Goal: Check status: Check status

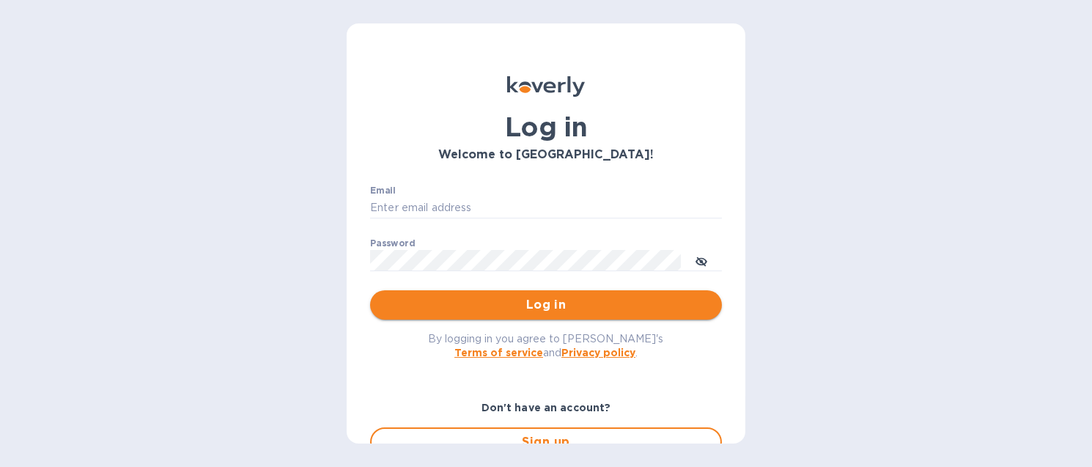
type input "[EMAIL_ADDRESS][DOMAIN_NAME]"
click at [496, 307] on span "Log in" at bounding box center [546, 305] width 328 height 18
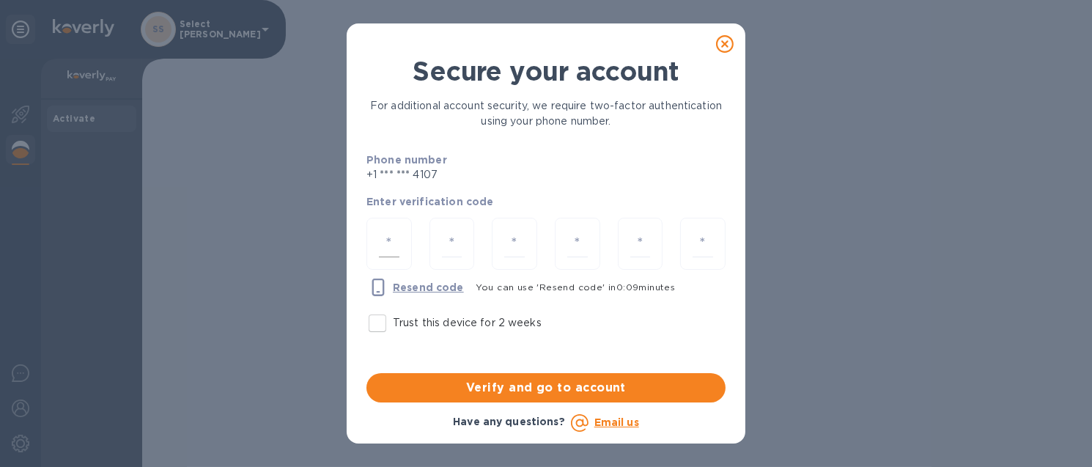
click at [400, 232] on div at bounding box center [388, 244] width 45 height 52
type input "1"
type input "0"
type input "8"
type input "4"
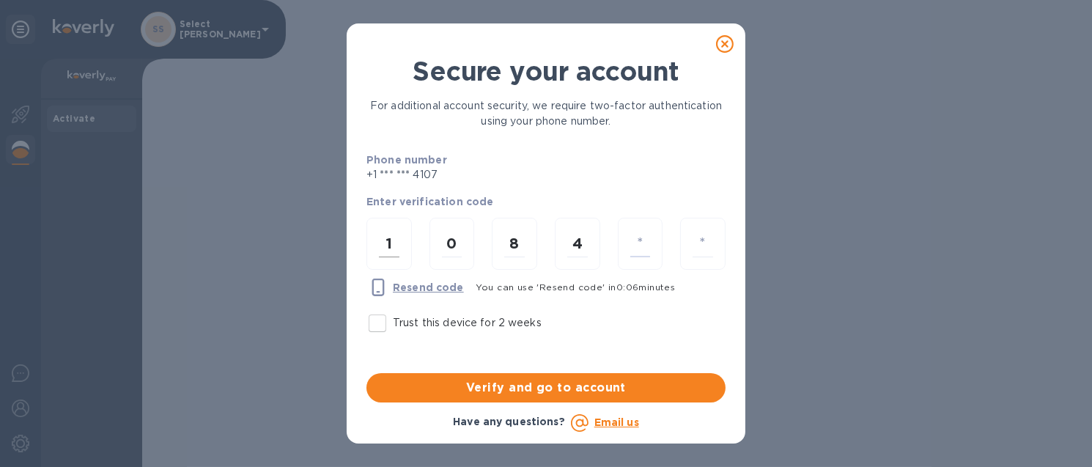
type input "4"
type input "3"
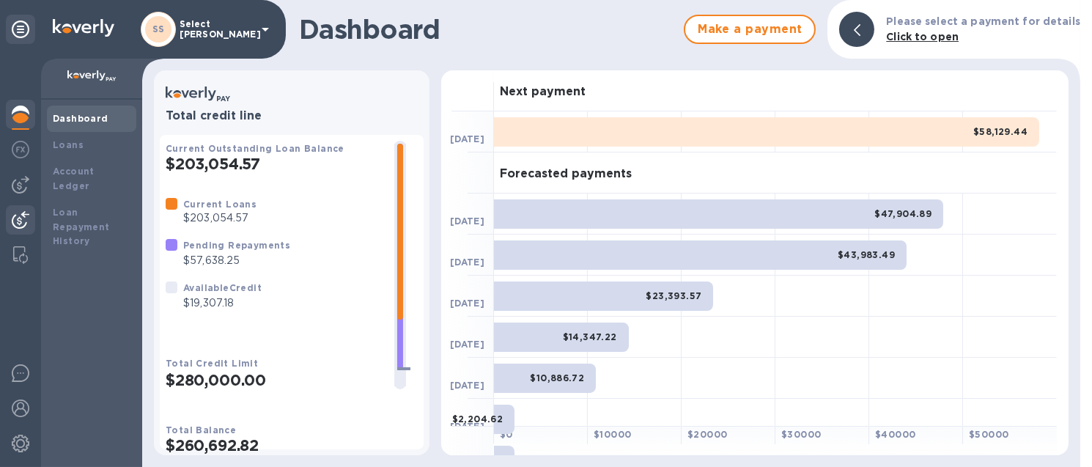
click at [23, 213] on img at bounding box center [21, 220] width 18 height 18
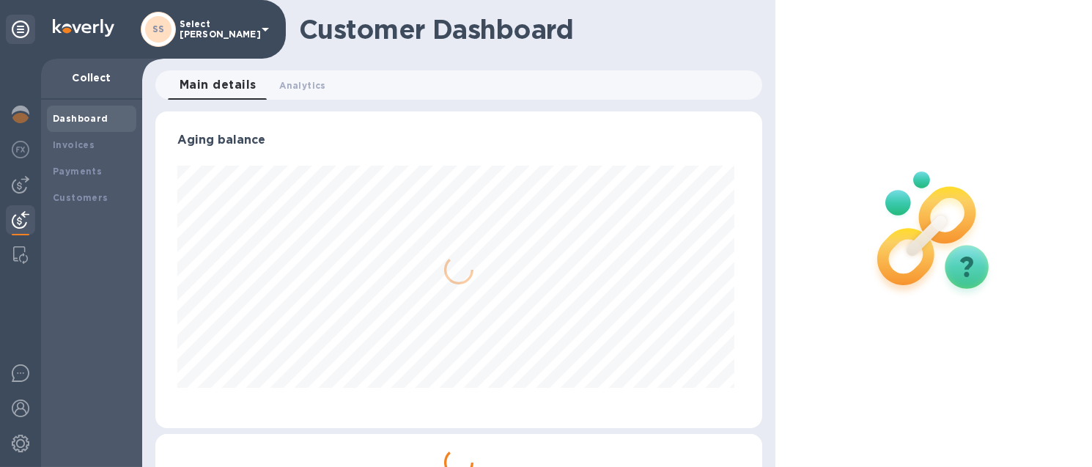
scroll to position [317, 600]
click at [63, 173] on b "Payments" at bounding box center [77, 171] width 49 height 11
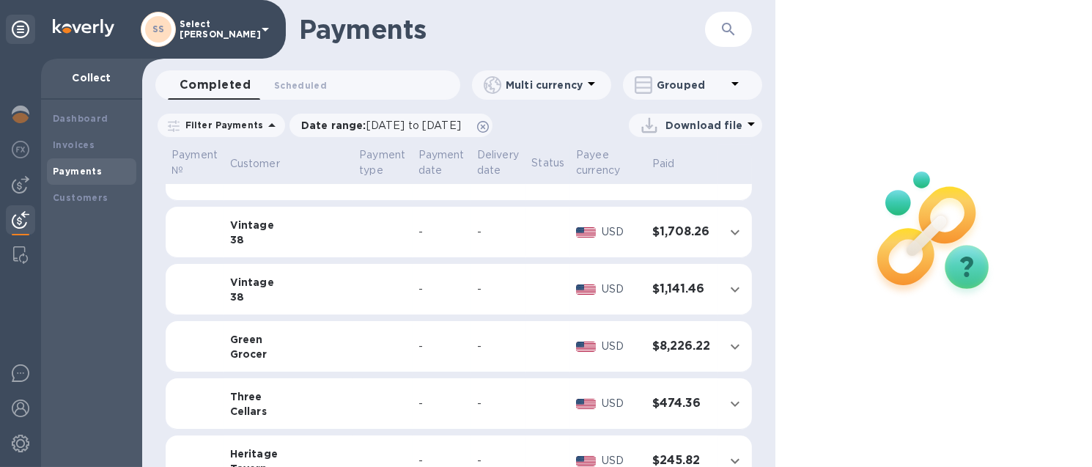
scroll to position [641, 0]
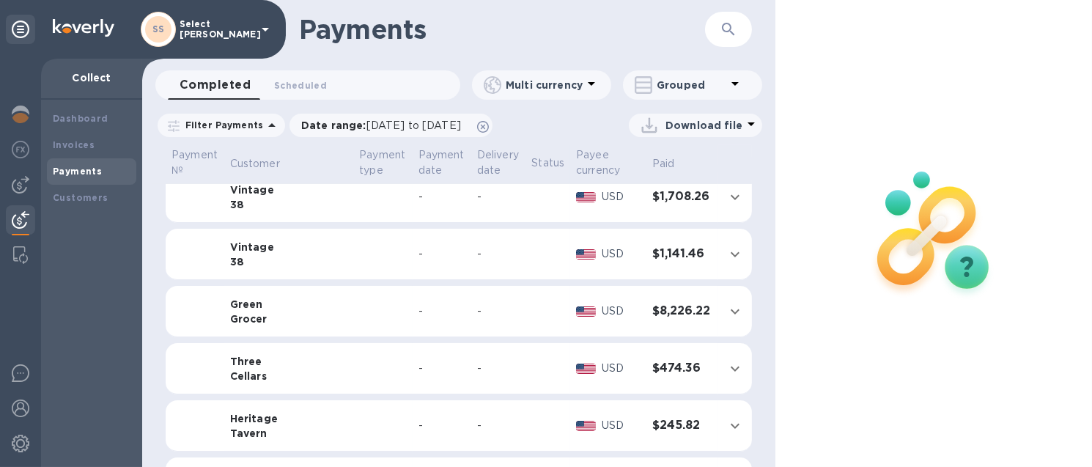
click at [353, 246] on td at bounding box center [382, 254] width 59 height 51
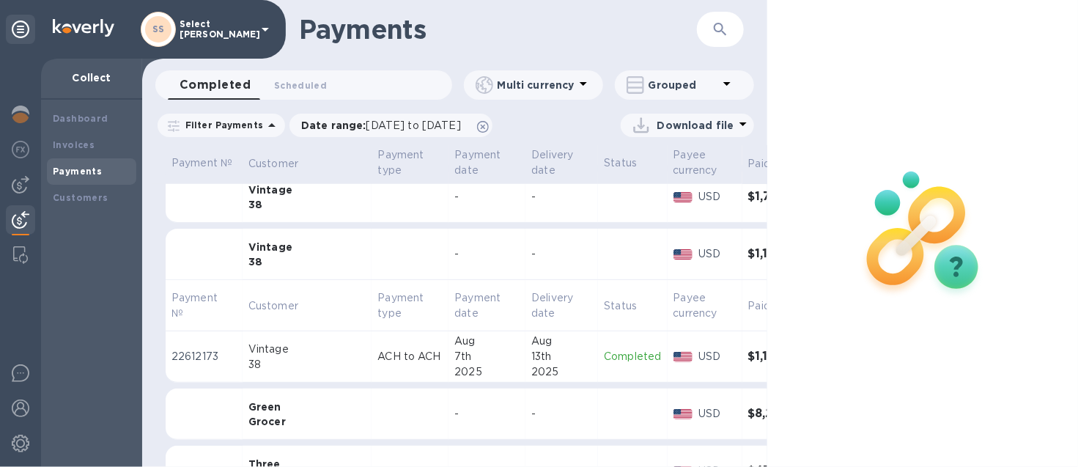
click at [454, 356] on div "7th" at bounding box center [486, 356] width 65 height 15
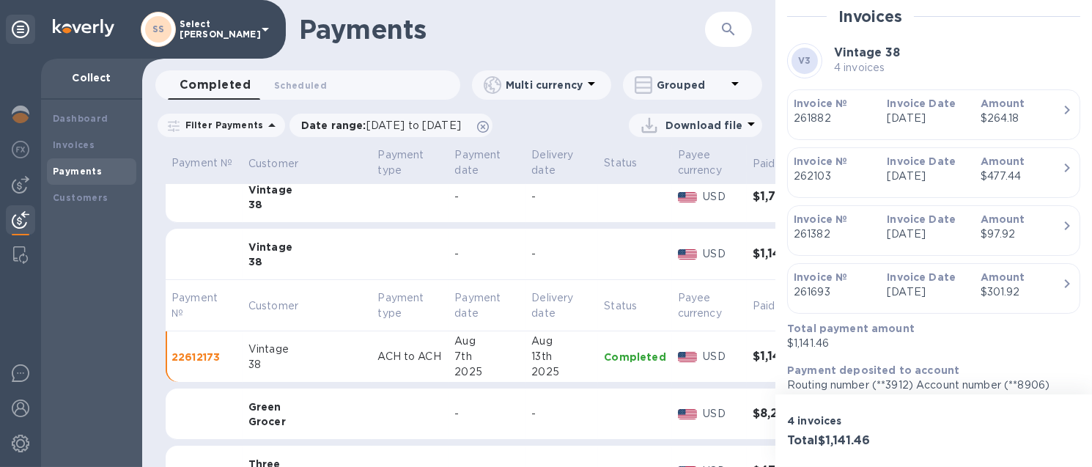
scroll to position [299, 0]
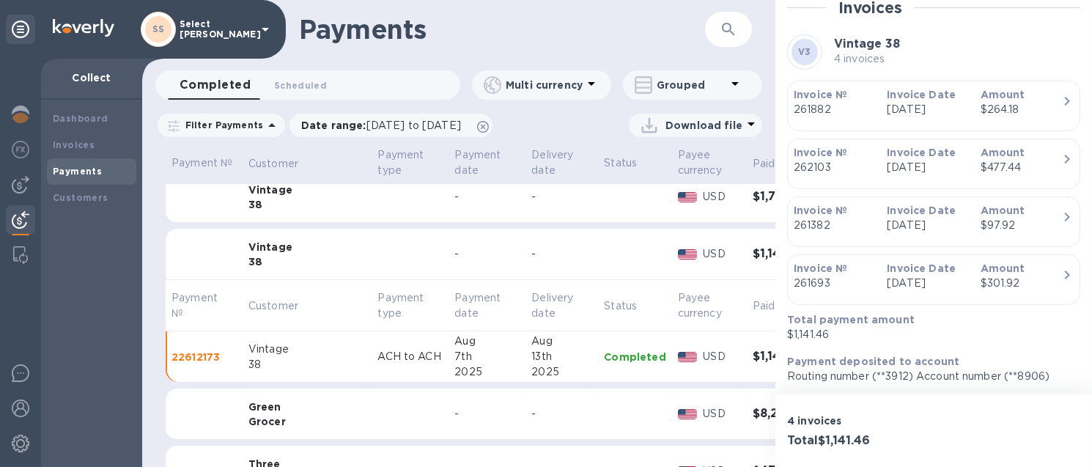
click at [531, 202] on div "-" at bounding box center [561, 196] width 61 height 15
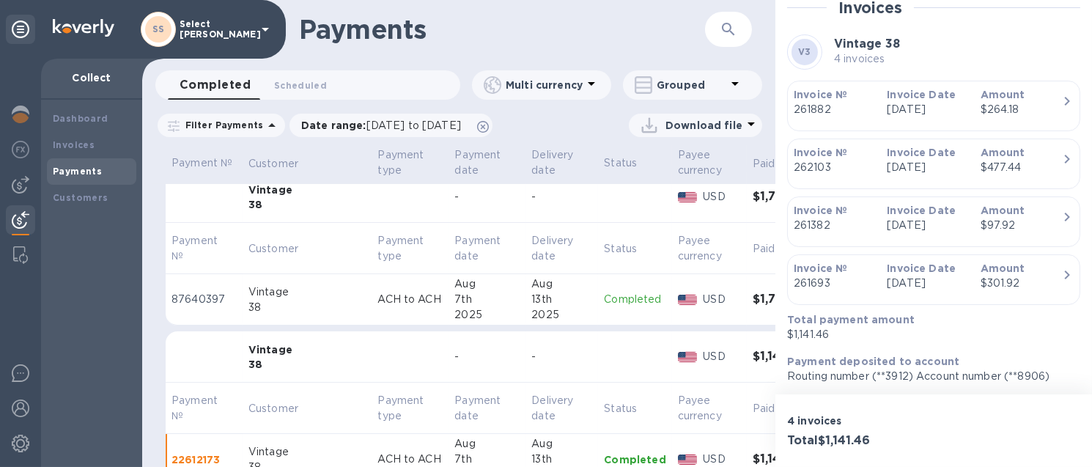
click at [454, 282] on div "Aug" at bounding box center [486, 283] width 65 height 15
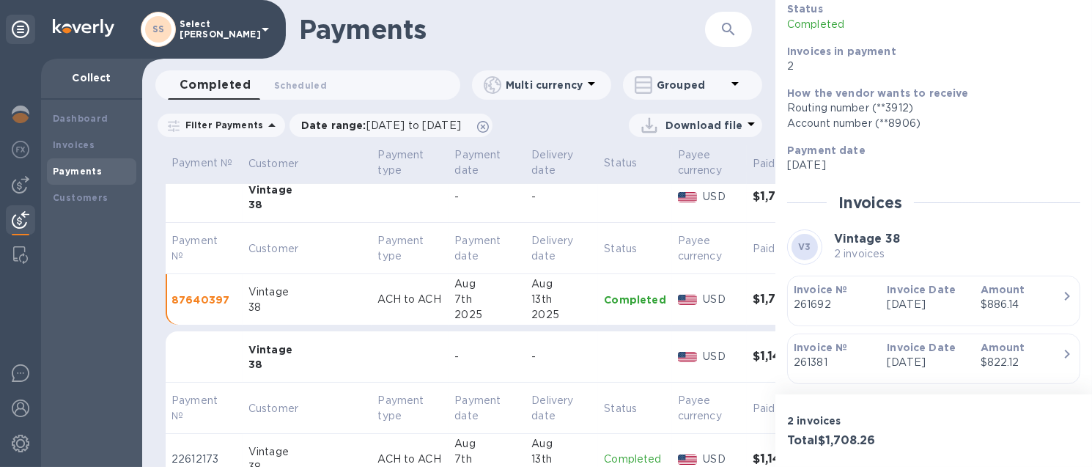
scroll to position [182, 0]
